Goal: Navigation & Orientation: Find specific page/section

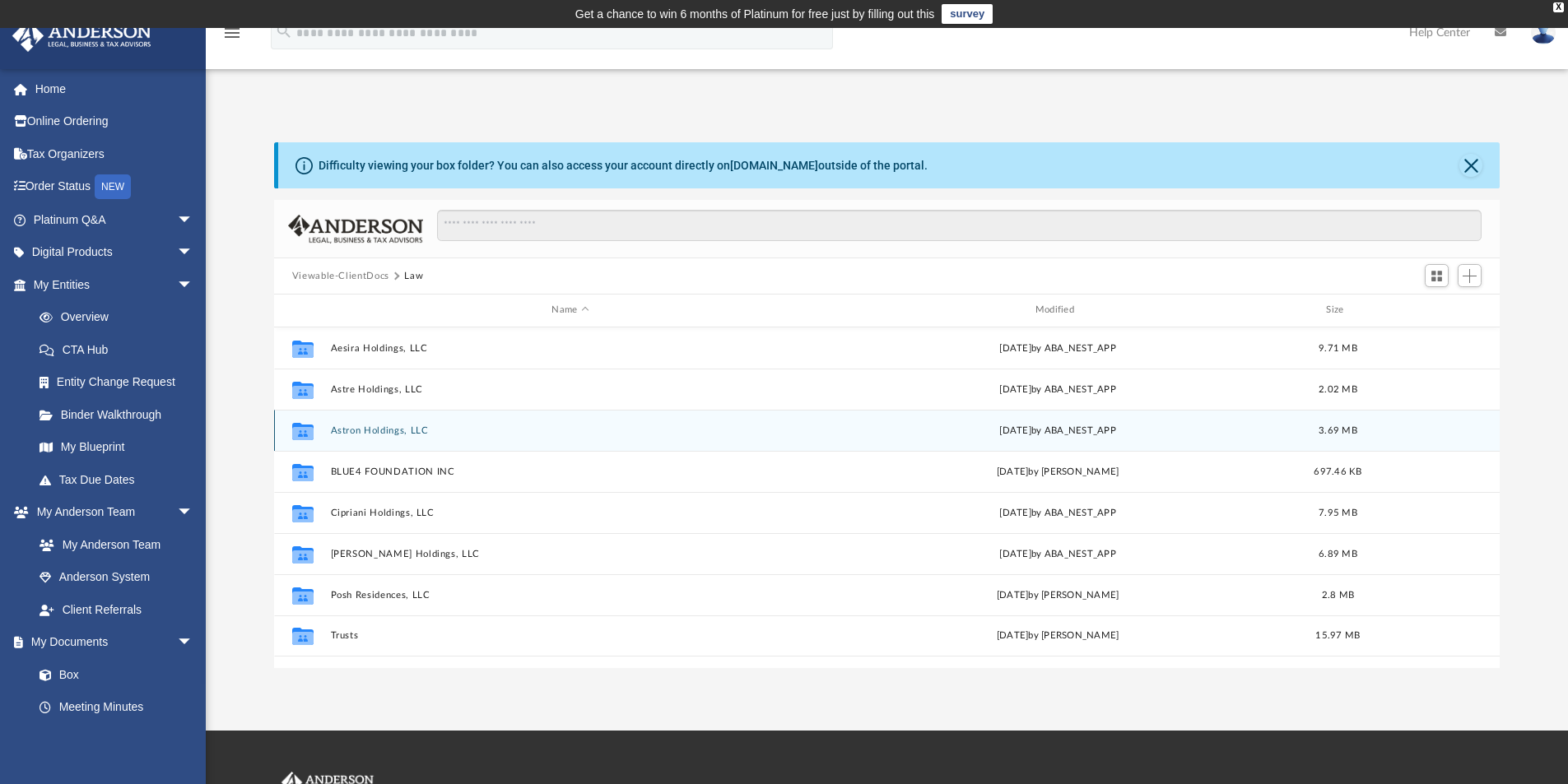
scroll to position [362, 1214]
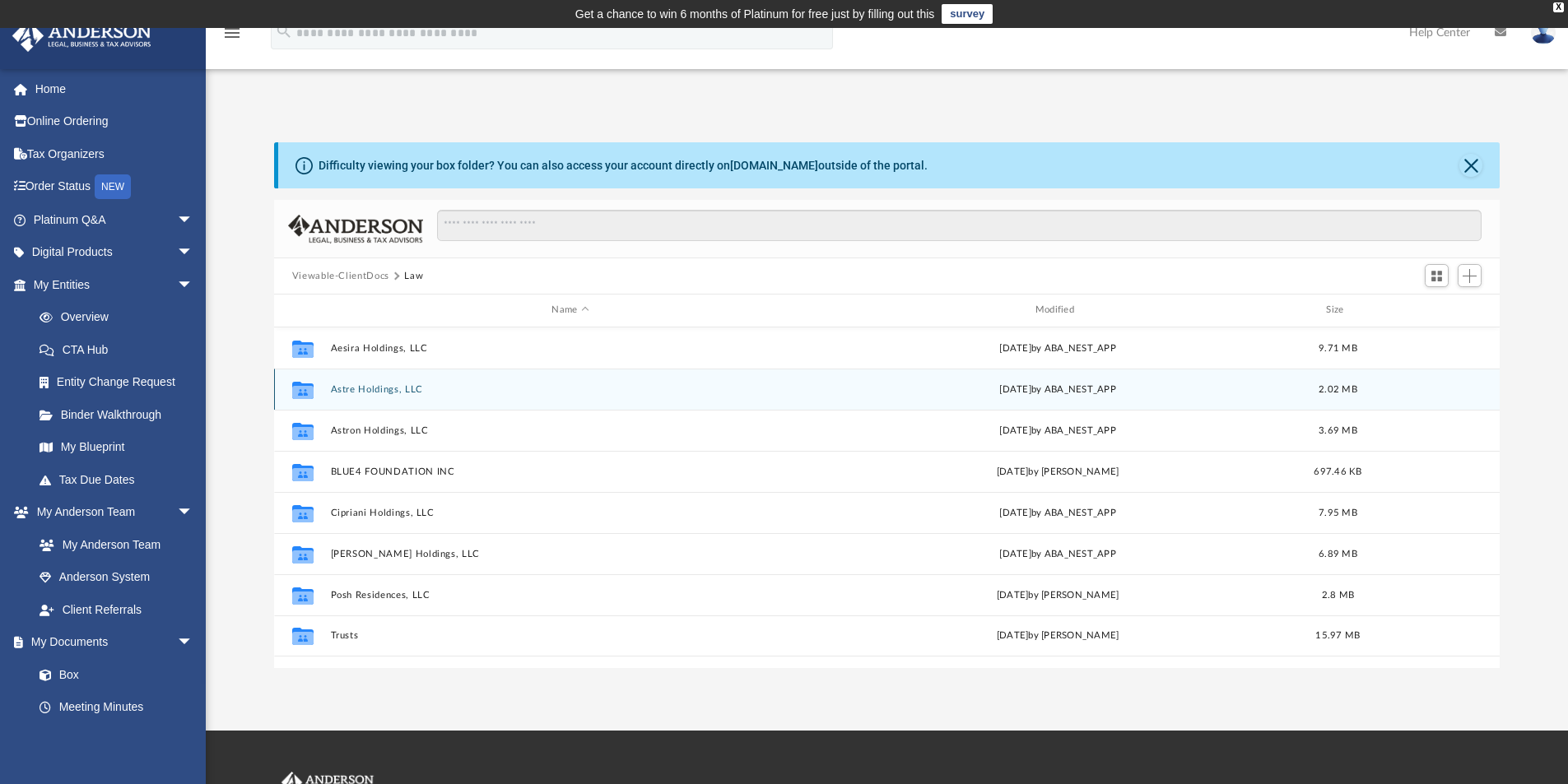
click at [362, 392] on button "Astre Holdings, LLC" at bounding box center [570, 389] width 480 height 10
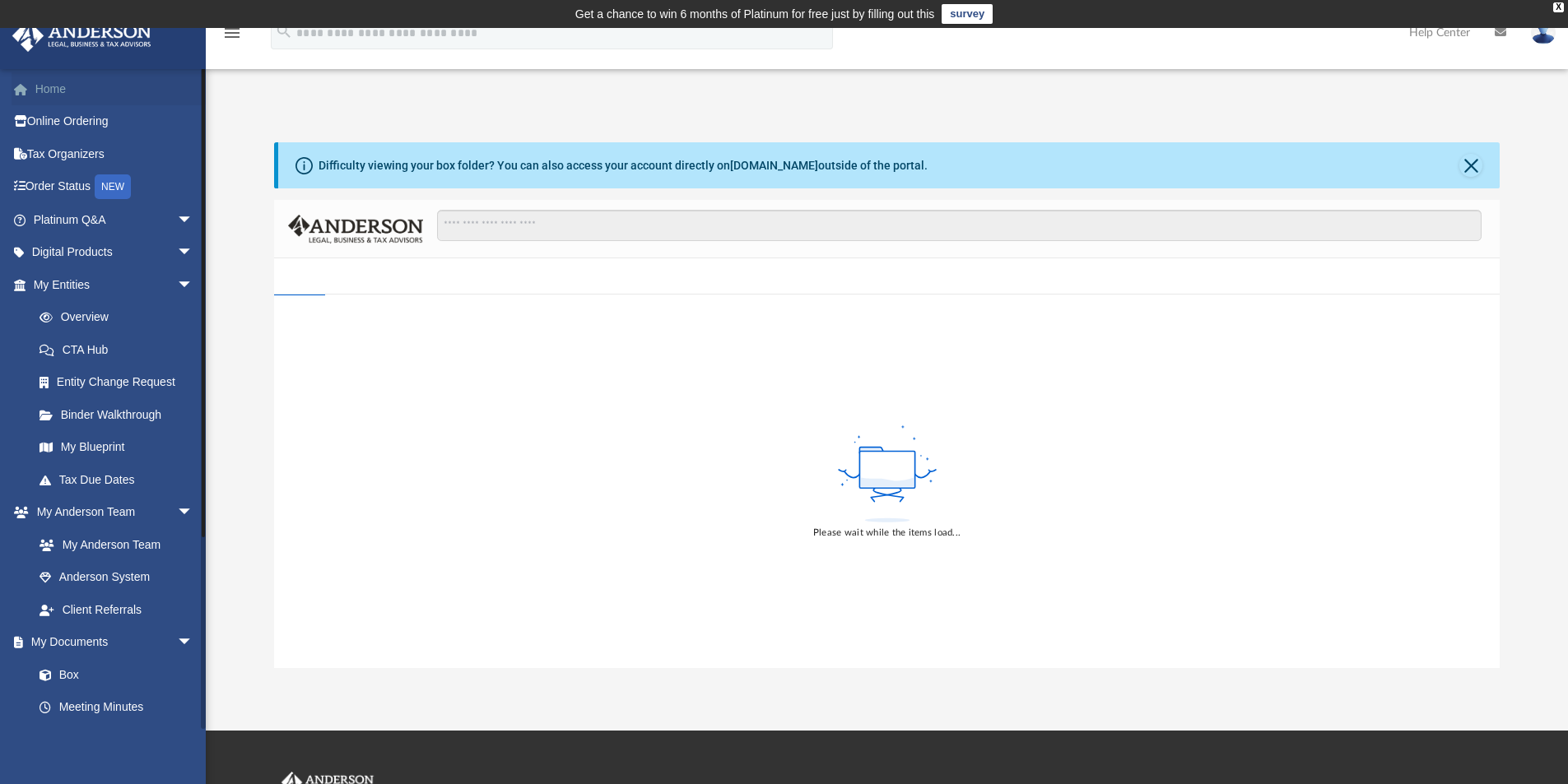
click at [58, 89] on link "Home" at bounding box center [115, 88] width 207 height 33
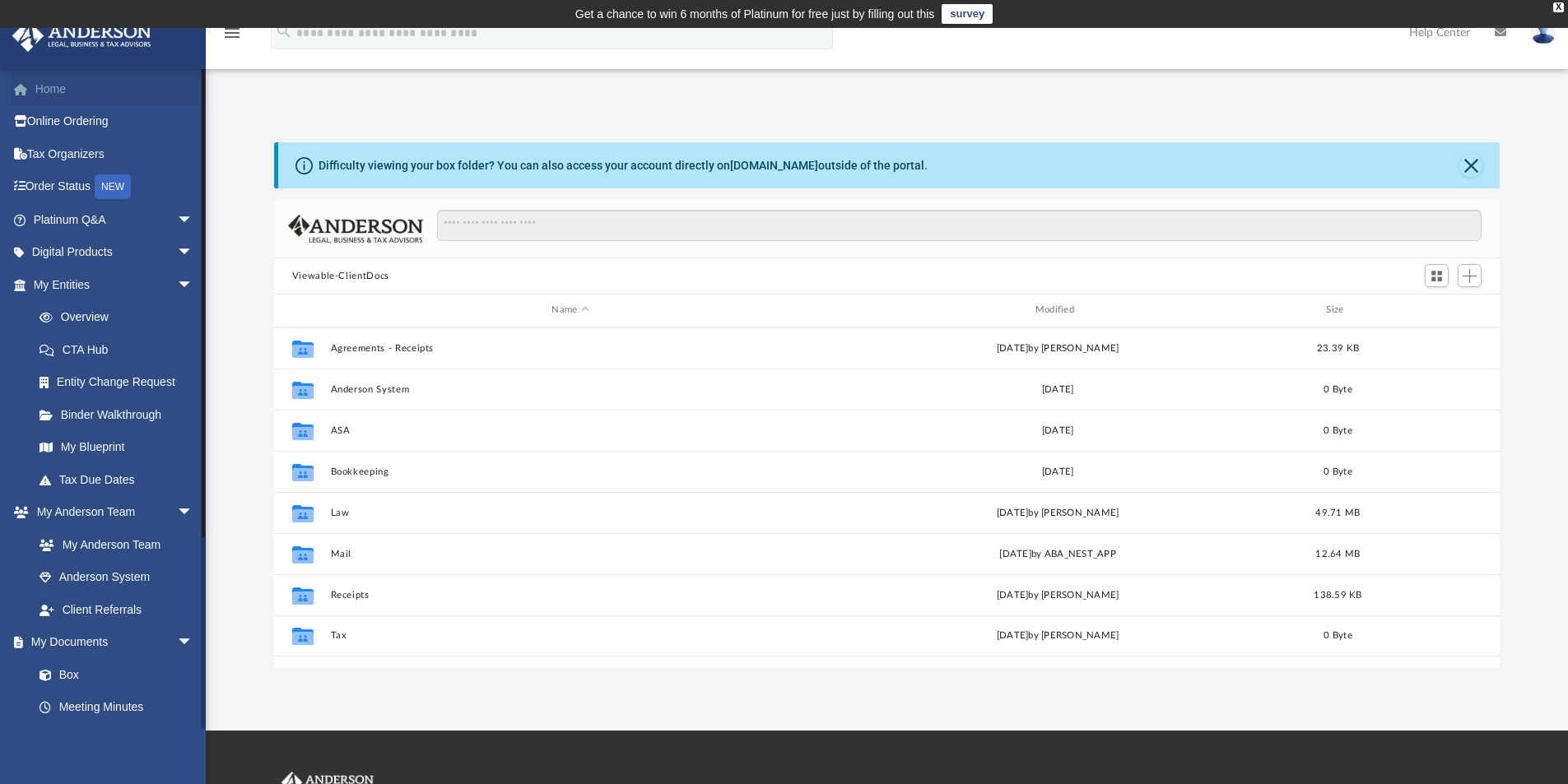
scroll to position [362, 1214]
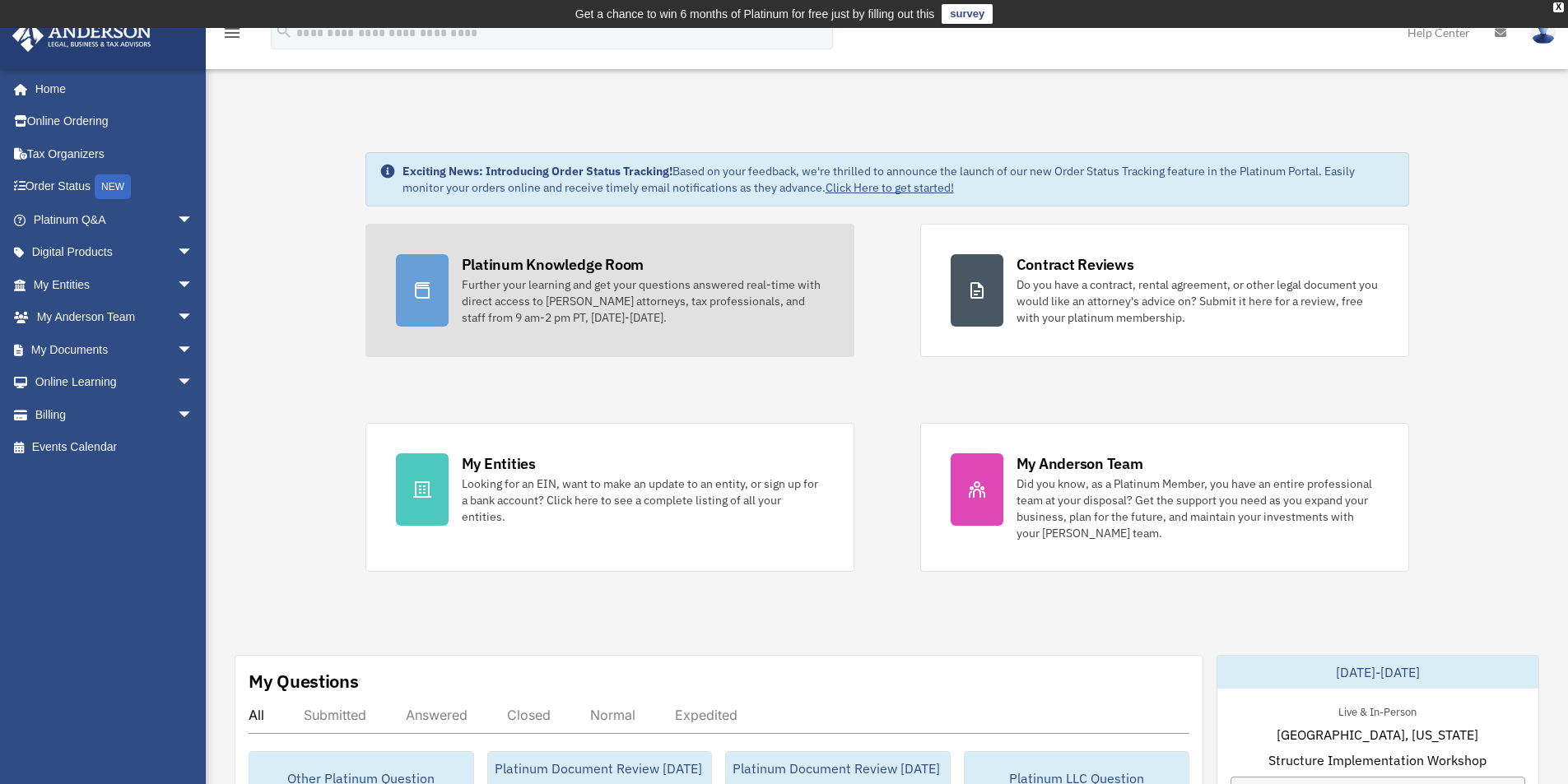
click at [504, 265] on div "Platinum Knowledge Room" at bounding box center [553, 265] width 182 height 21
click at [517, 259] on div "Platinum Knowledge Room" at bounding box center [553, 265] width 182 height 21
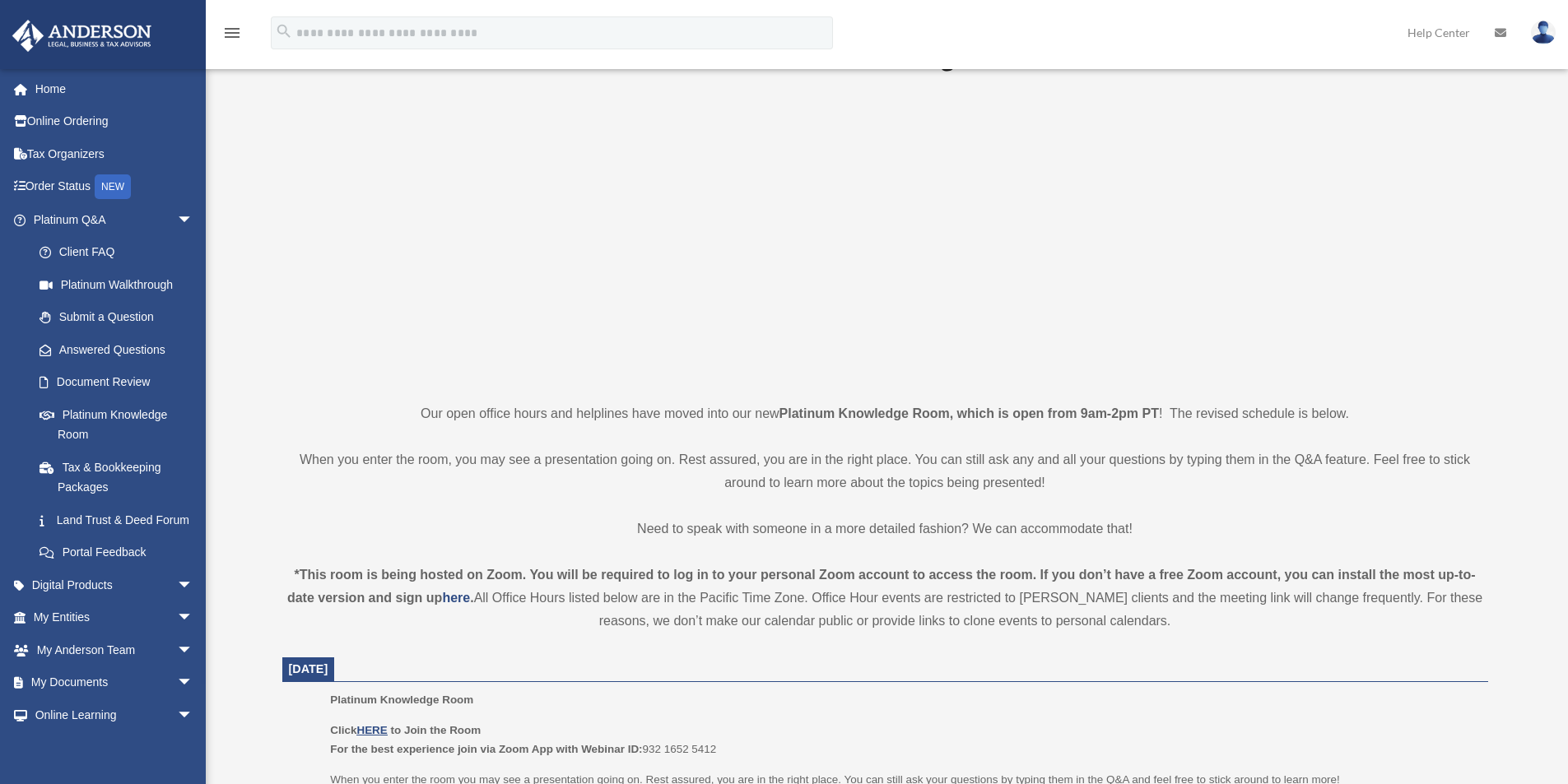
scroll to position [329, 0]
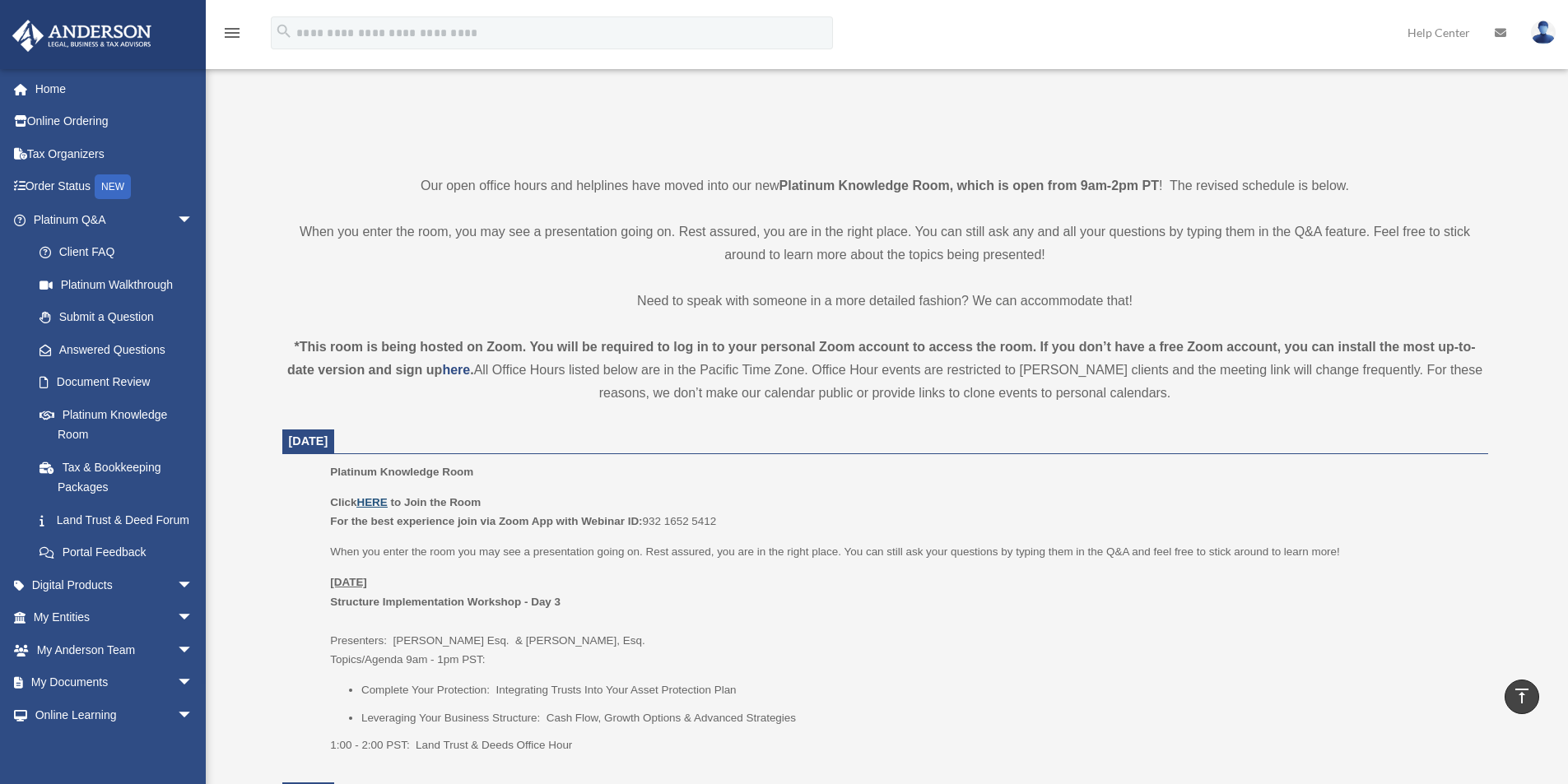
click at [374, 500] on u "HERE" at bounding box center [371, 502] width 30 height 12
